Goal: Information Seeking & Learning: Find specific fact

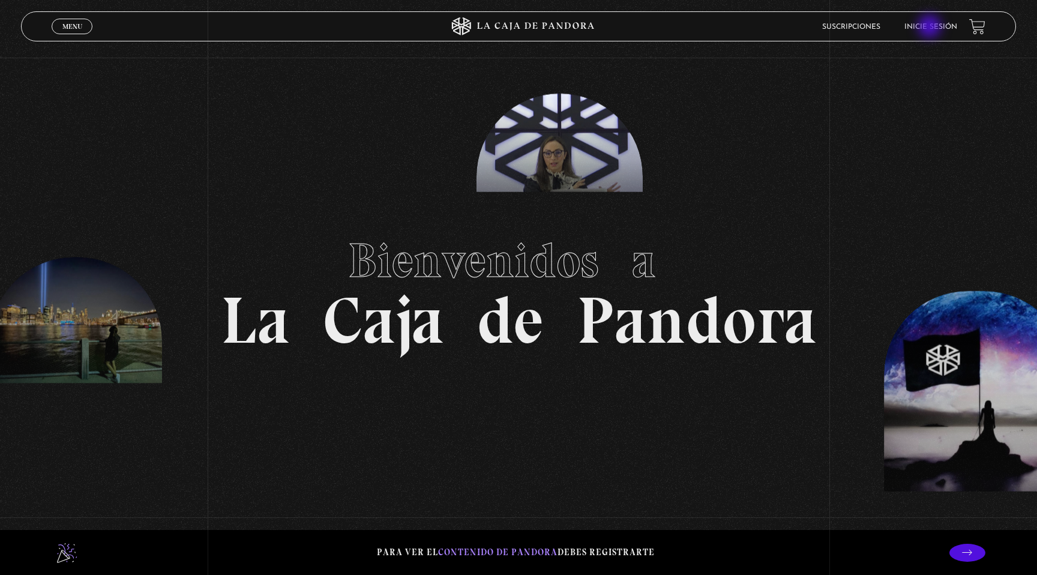
click at [931, 28] on link "Inicie sesión" at bounding box center [930, 26] width 53 height 7
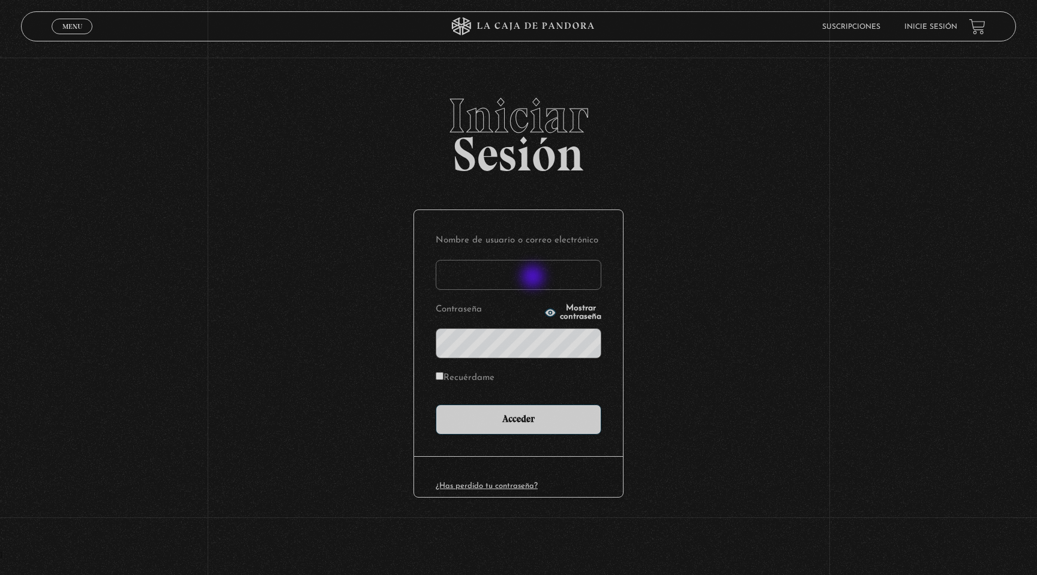
click at [534, 278] on input "Nombre de usuario o correo electrónico" at bounding box center [519, 275] width 166 height 30
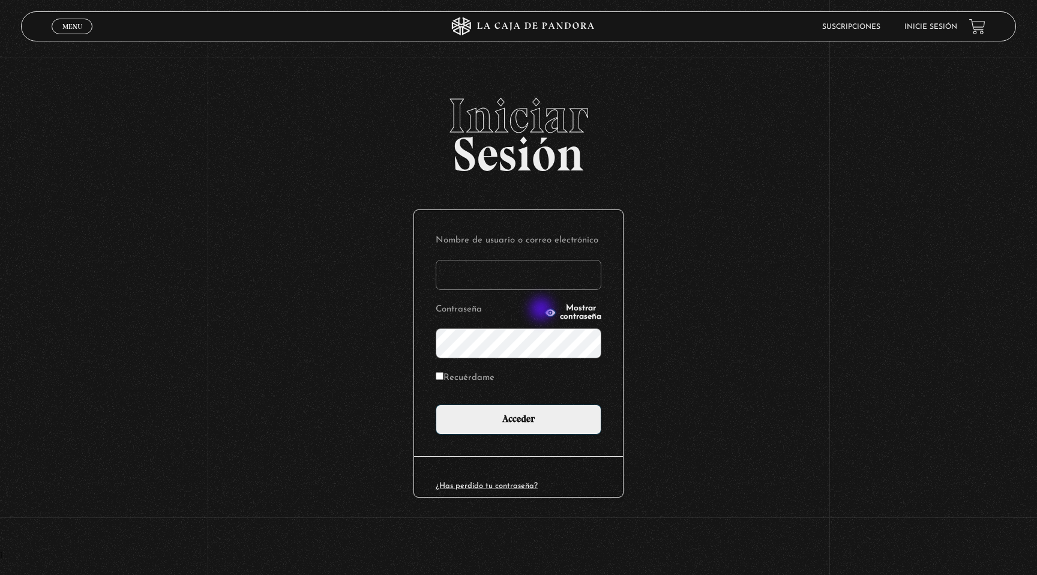
type input "[EMAIL_ADDRESS][DOMAIN_NAME]"
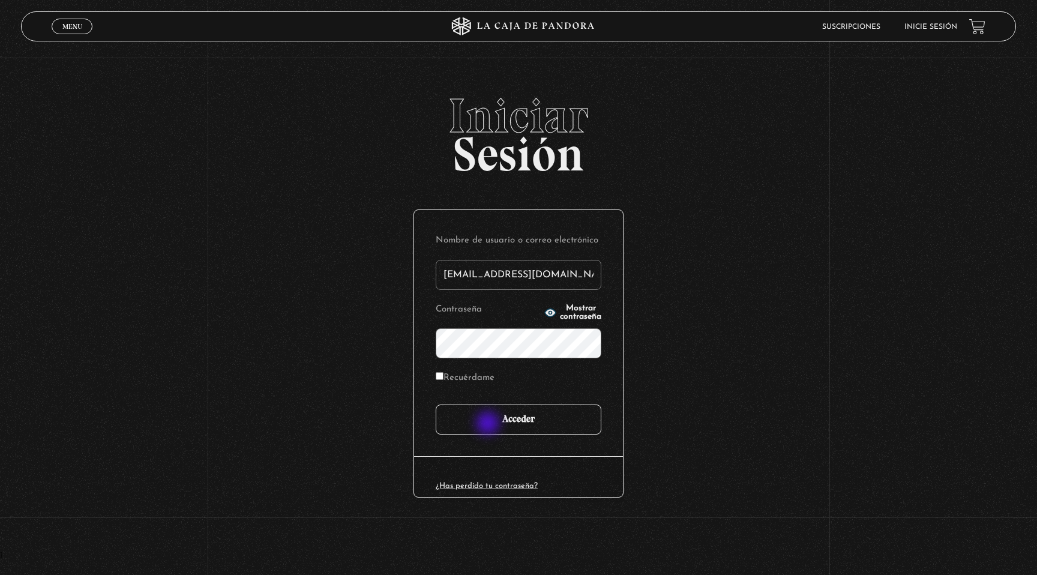
click at [489, 425] on input "Acceder" at bounding box center [519, 419] width 166 height 30
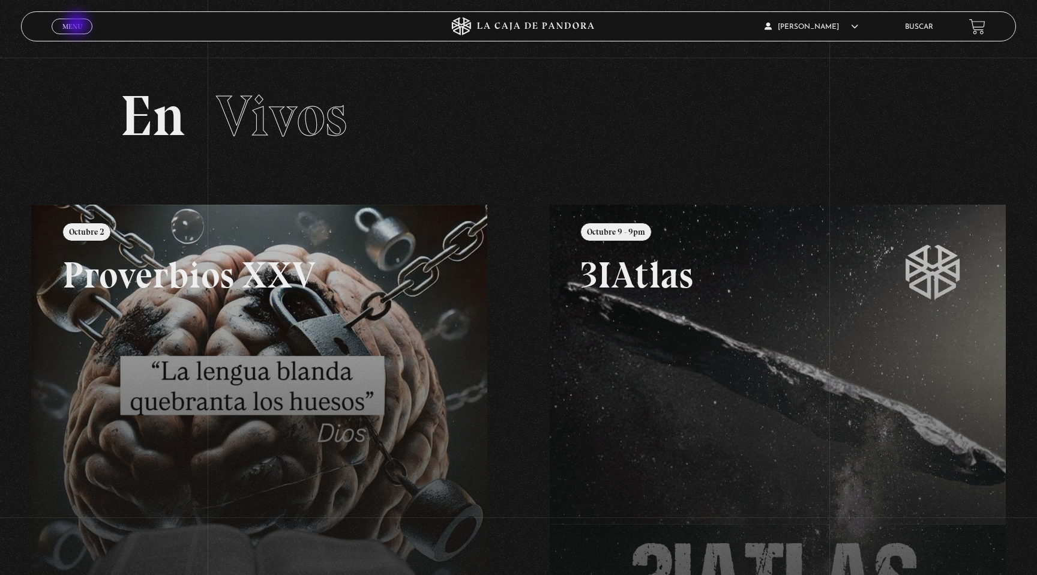
click at [78, 25] on span "Menu" at bounding box center [72, 26] width 20 height 7
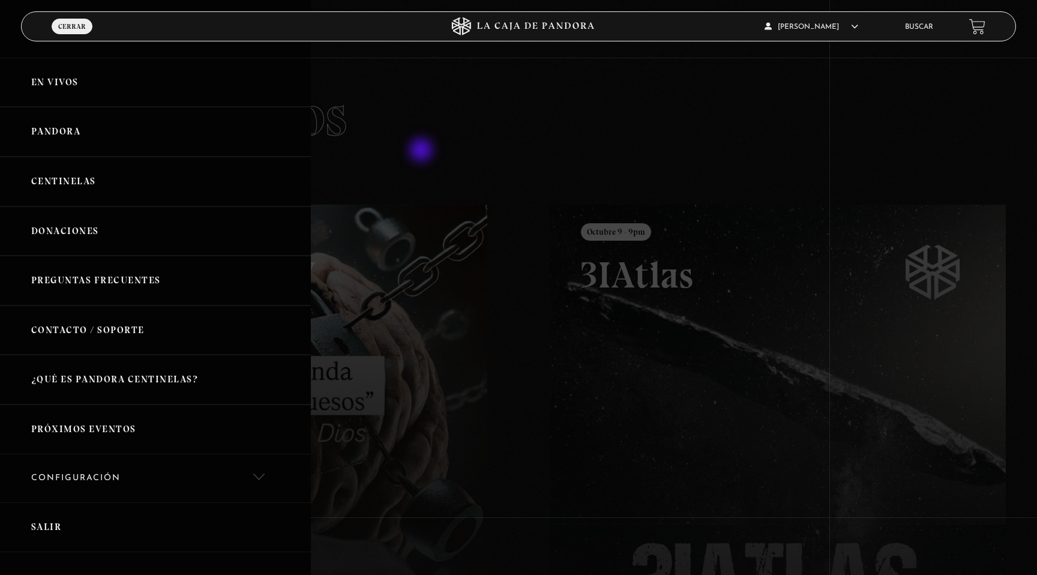
click at [422, 151] on div at bounding box center [518, 287] width 1037 height 575
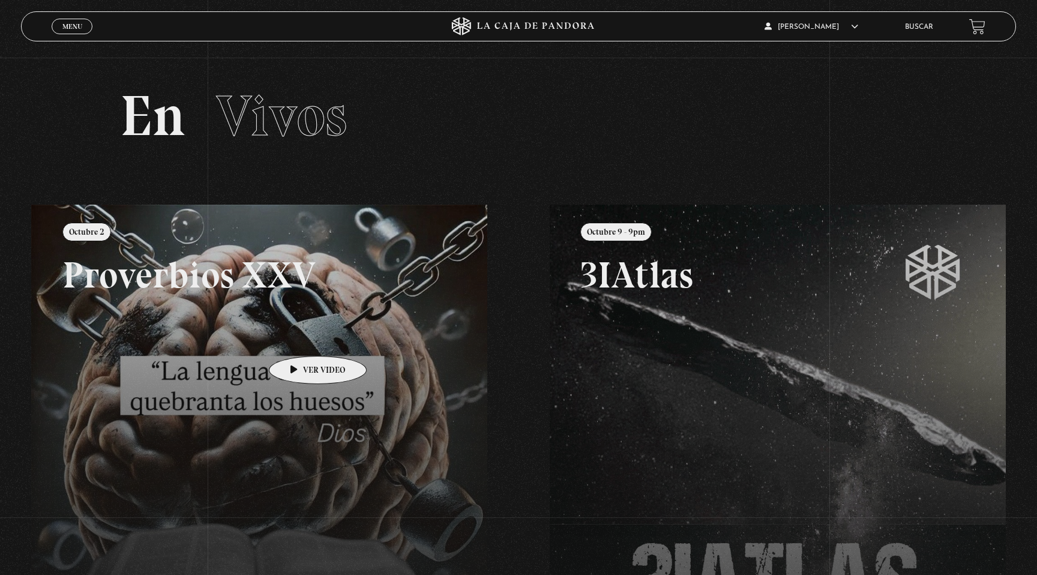
click at [299, 338] on link at bounding box center [549, 492] width 1037 height 575
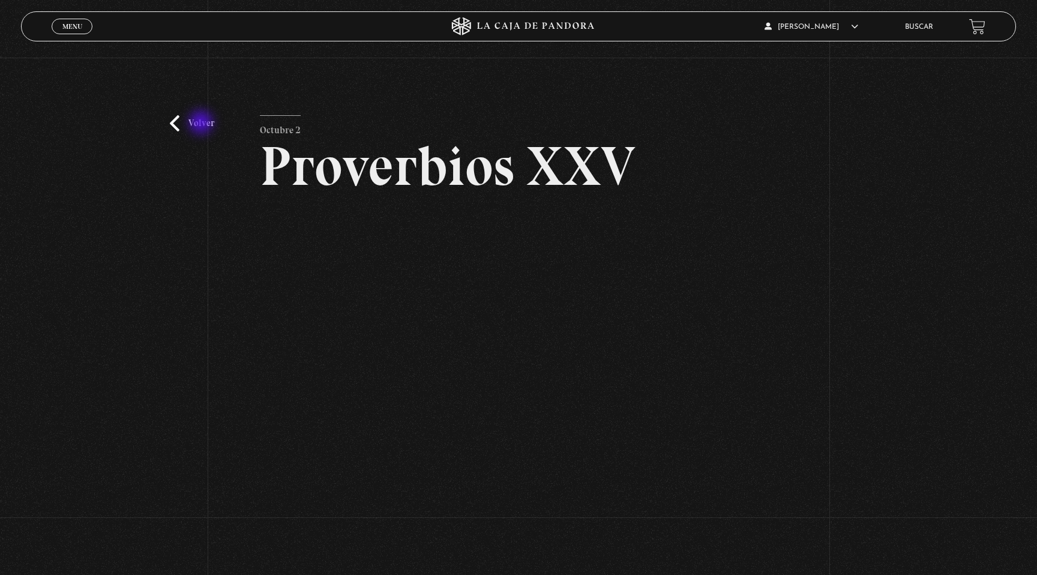
click at [202, 124] on link "Volver" at bounding box center [192, 123] width 44 height 16
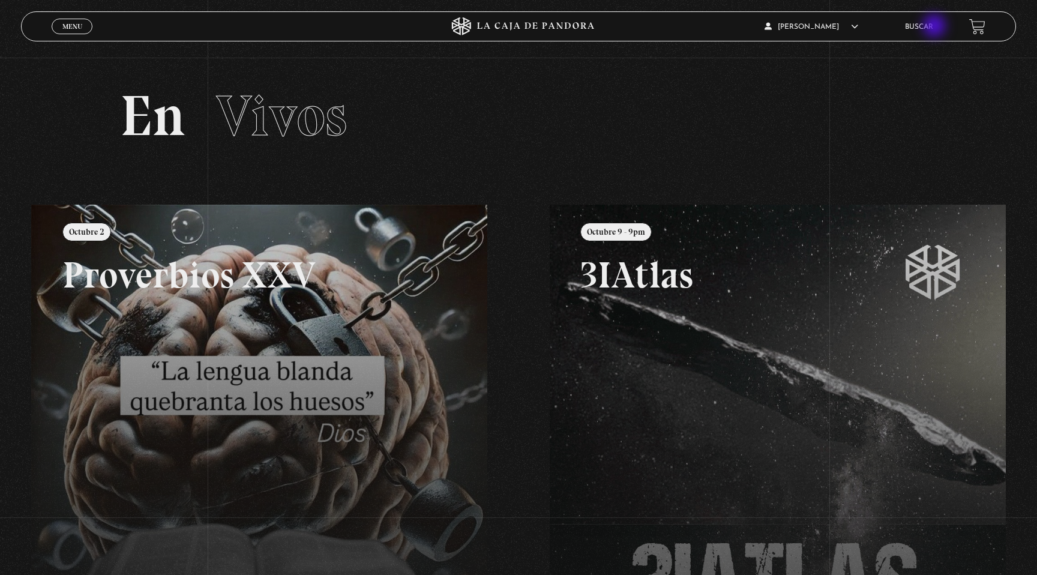
click at [936, 27] on ul "Buscar" at bounding box center [931, 26] width 52 height 19
click at [924, 27] on link "Buscar" at bounding box center [919, 26] width 28 height 7
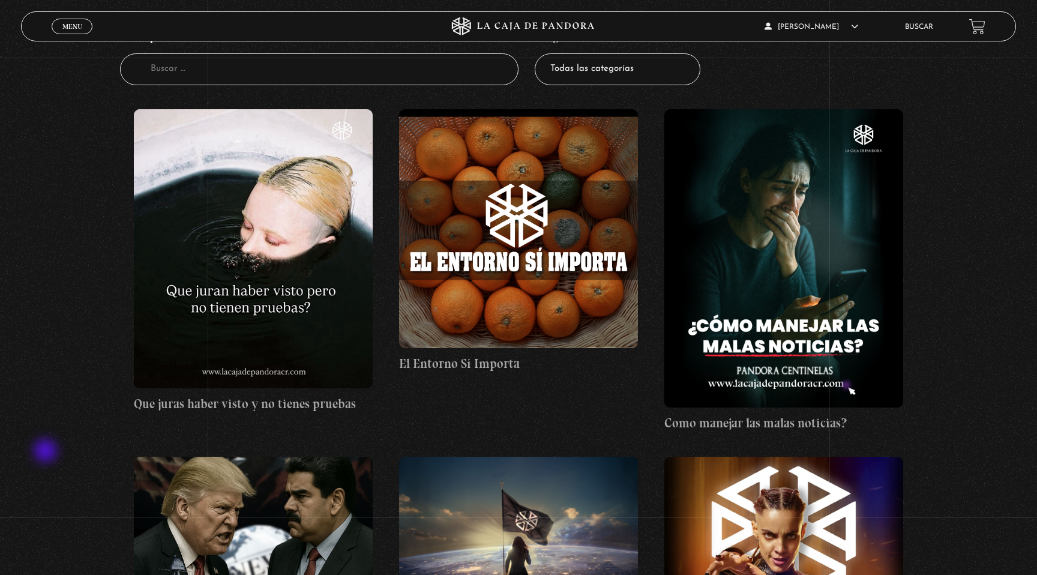
scroll to position [68, 0]
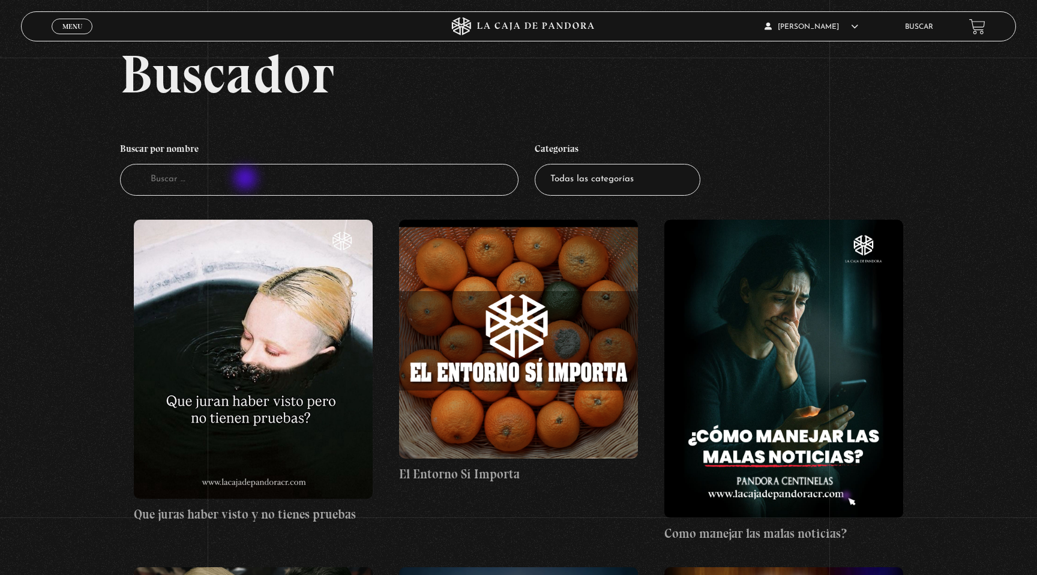
click at [247, 179] on input "Buscador" at bounding box center [319, 180] width 398 height 32
type input "proverbios"
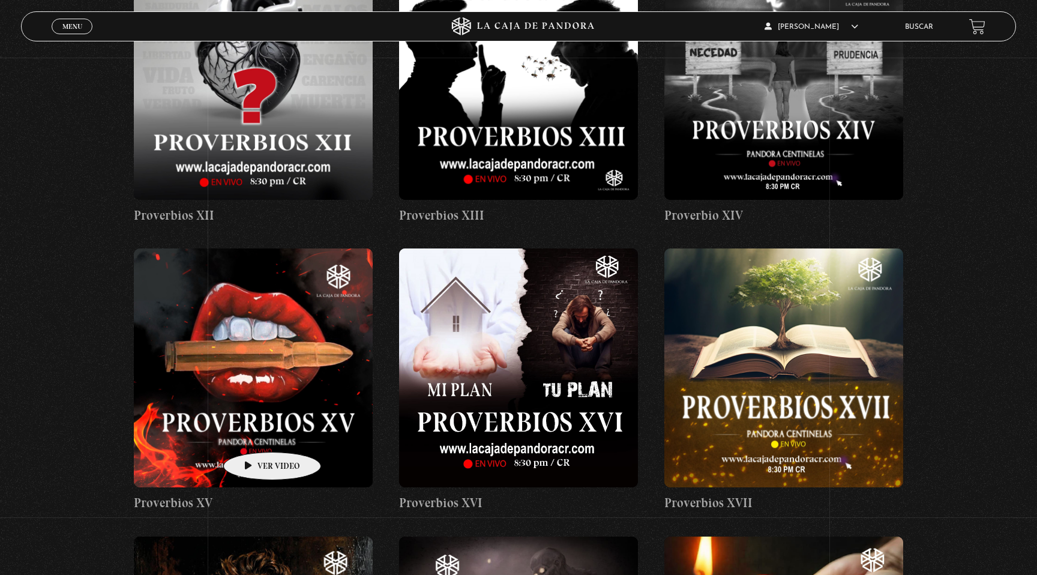
scroll to position [1179, 0]
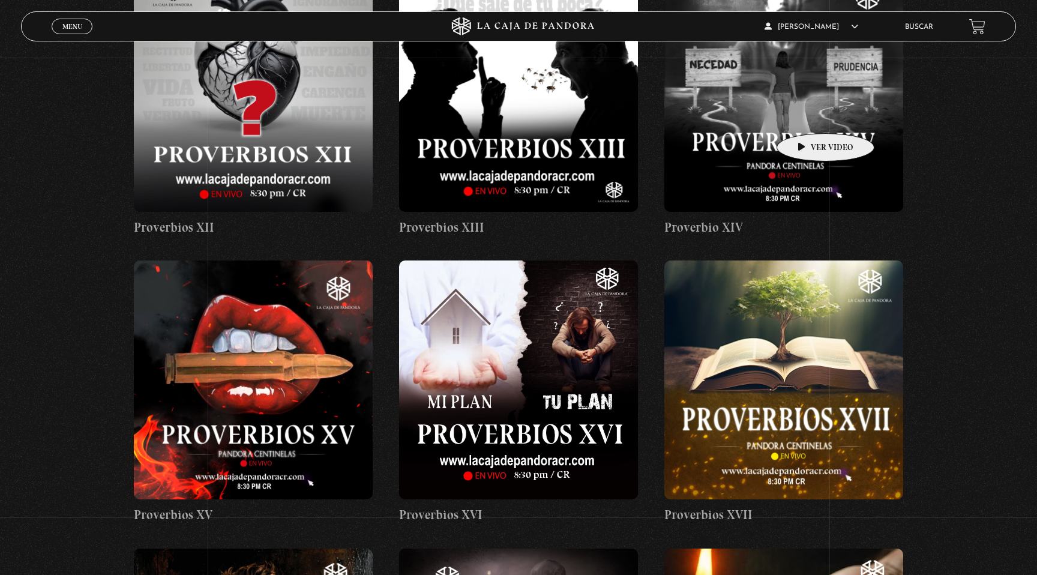
click at [807, 115] on figure at bounding box center [783, 92] width 239 height 239
